Goal: Task Accomplishment & Management: Use online tool/utility

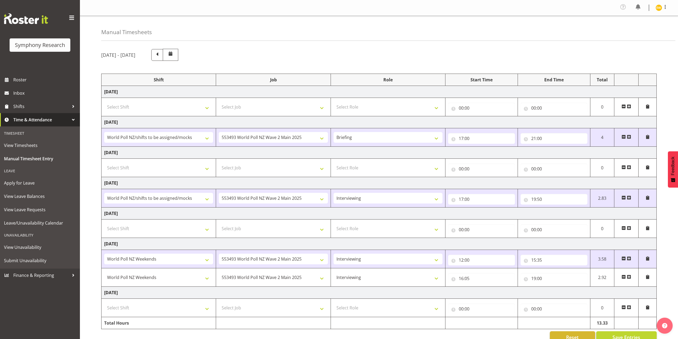
select select "81335"
select select "10527"
select select "81335"
select select "10527"
select select "47"
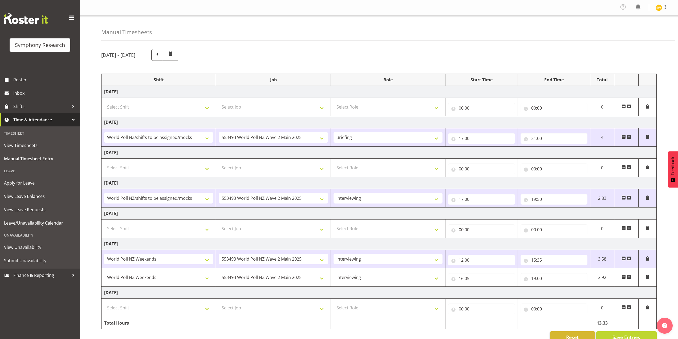
select select "41319"
select select "10527"
select select "47"
select select "41319"
select select "10527"
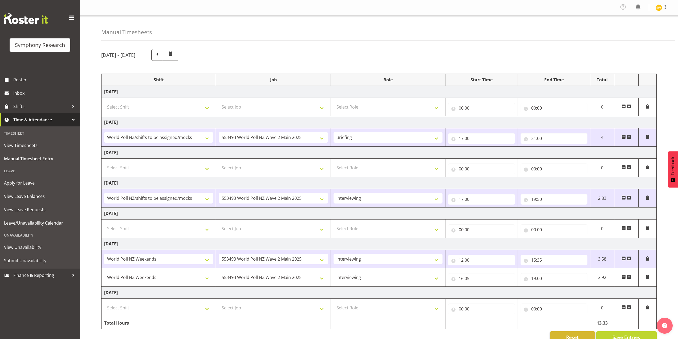
select select "47"
